Goal: Information Seeking & Learning: Learn about a topic

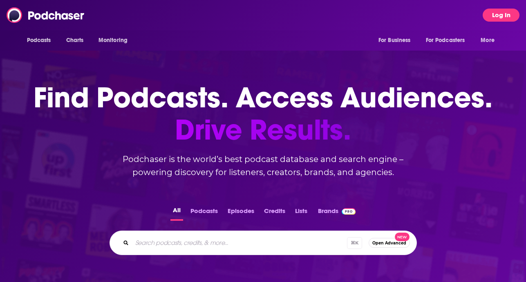
click at [506, 20] on button "Log In" at bounding box center [500, 15] width 37 height 13
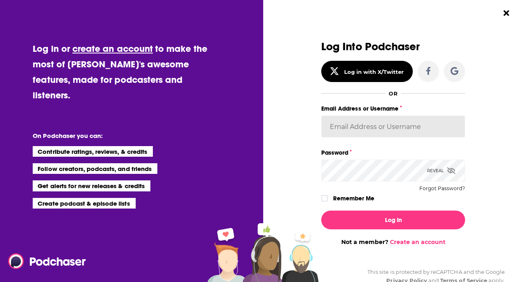
type input "[EMAIL_ADDRESS][DOMAIN_NAME]"
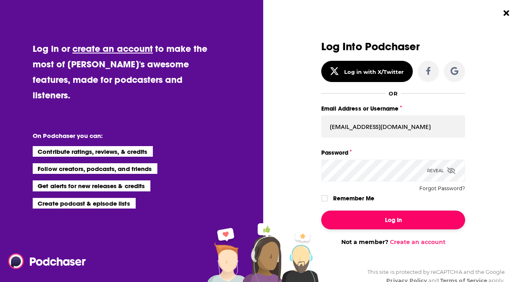
click at [362, 216] on button "Log In" at bounding box center [393, 220] width 144 height 19
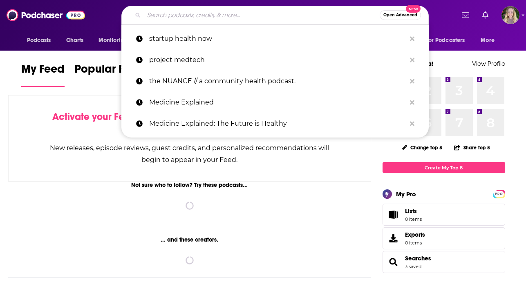
click at [187, 21] on input "Search podcasts, credits, & more..." at bounding box center [262, 15] width 236 height 13
paste input "[PERSON_NAME] Insights"
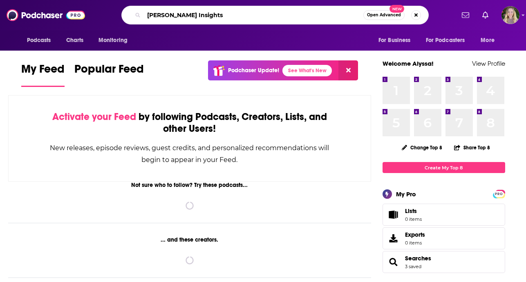
type input "[PERSON_NAME] Insights"
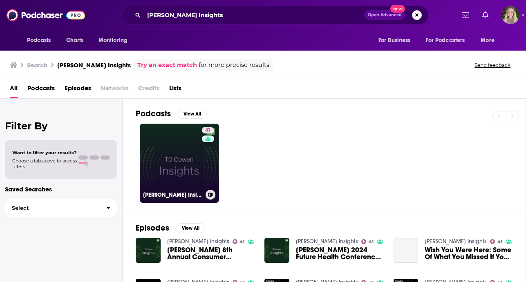
click at [171, 134] on link "41 [PERSON_NAME] Insights" at bounding box center [179, 163] width 79 height 79
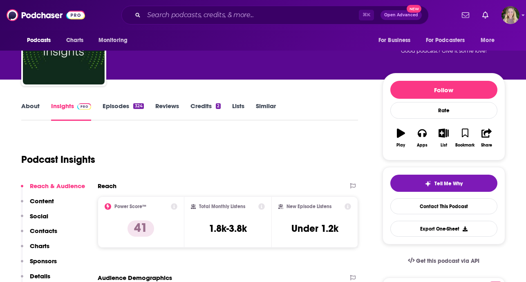
scroll to position [92, 0]
